Goal: Task Accomplishment & Management: Use online tool/utility

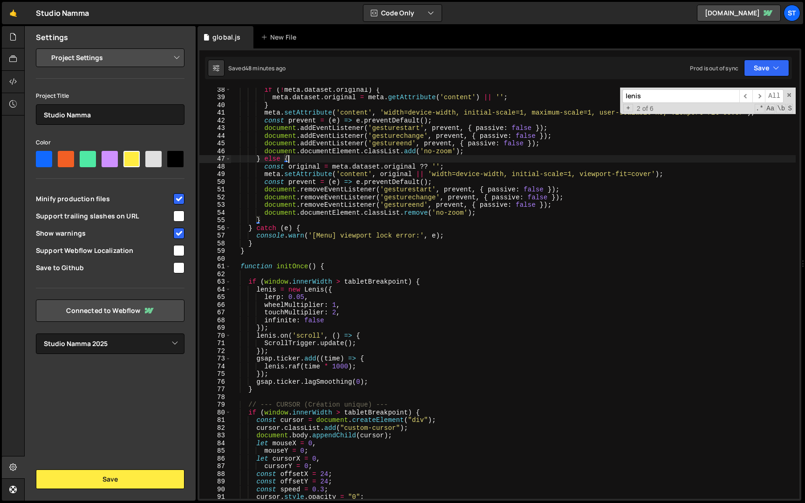
select select "679cb9cacf00799ba4b4c985"
click at [229, 266] on span at bounding box center [227, 267] width 5 height 8
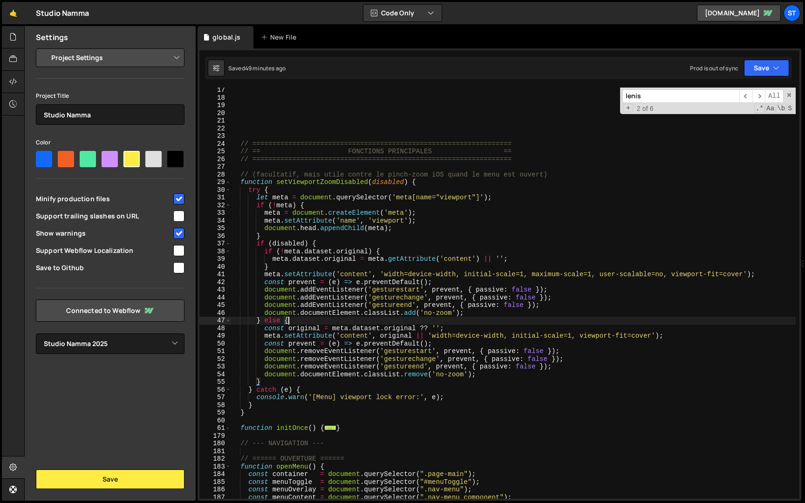
scroll to position [181, 0]
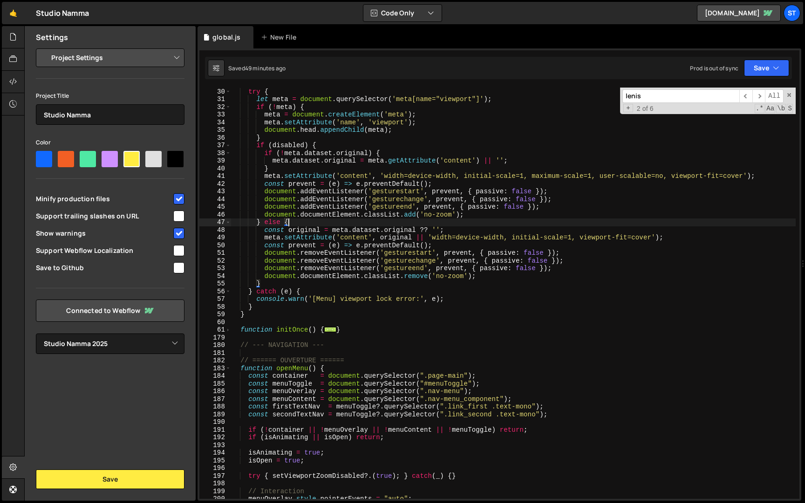
click at [353, 332] on div "function setViewportZoomDisabled ( disabled ) { try { let meta = document . que…" at bounding box center [513, 293] width 565 height 427
type textarea "}"
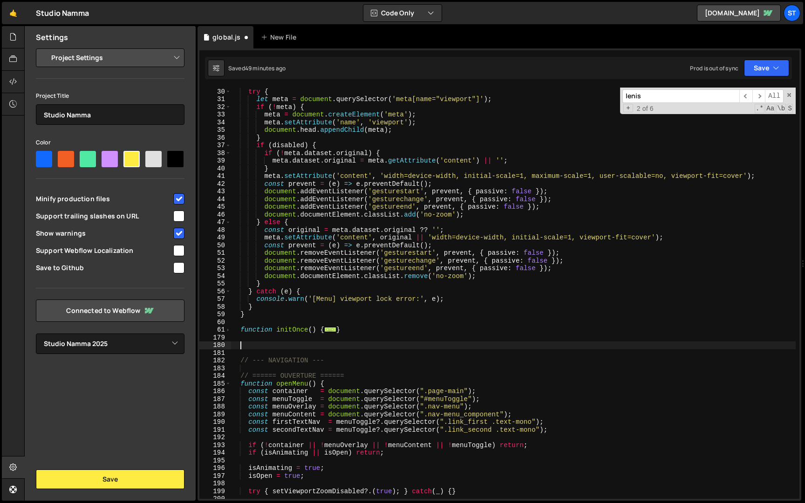
paste textarea "window.addEventListener('resize', setVH);"
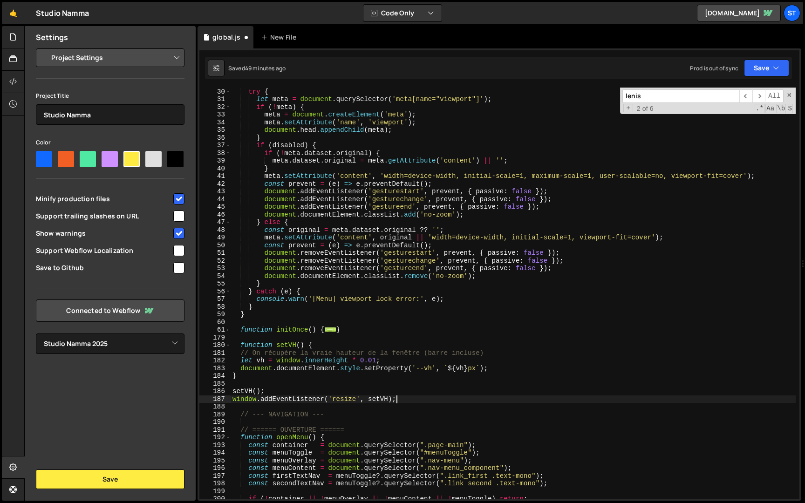
click at [243, 353] on div "function setViewportZoomDisabled ( disabled ) { try { let meta = document . que…" at bounding box center [513, 293] width 565 height 427
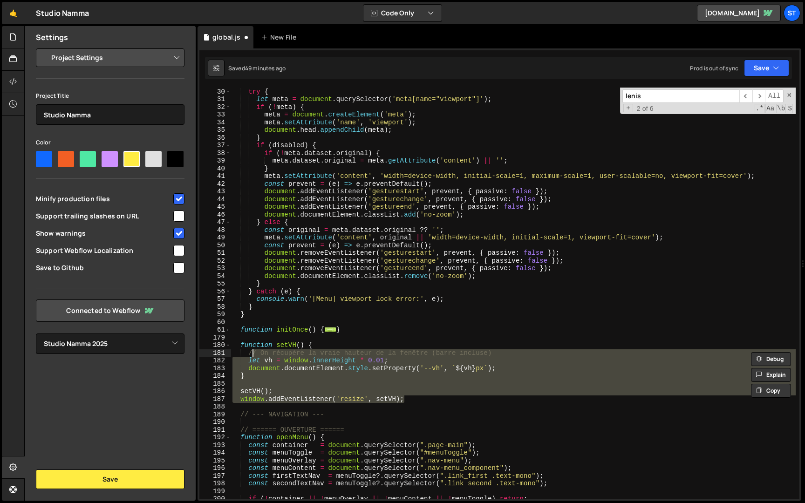
click at [357, 377] on div "function setViewportZoomDisabled ( disabled ) { try { let meta = document . que…" at bounding box center [513, 293] width 565 height 411
type textarea "}"
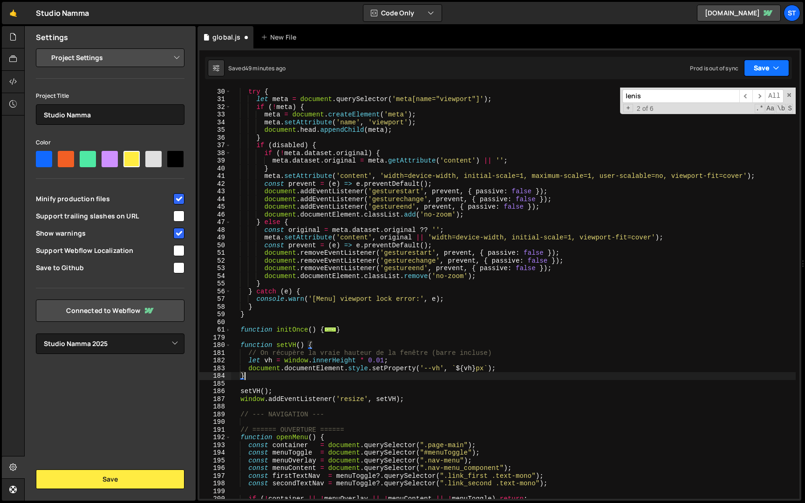
click at [758, 67] on button "Save" at bounding box center [766, 68] width 45 height 17
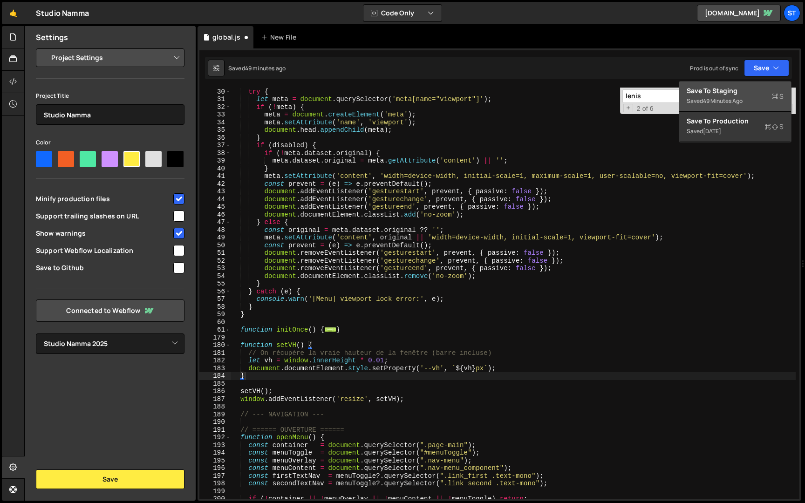
click at [737, 94] on div "Save to Staging S" at bounding box center [734, 90] width 97 height 9
